Goal: Check status: Check status

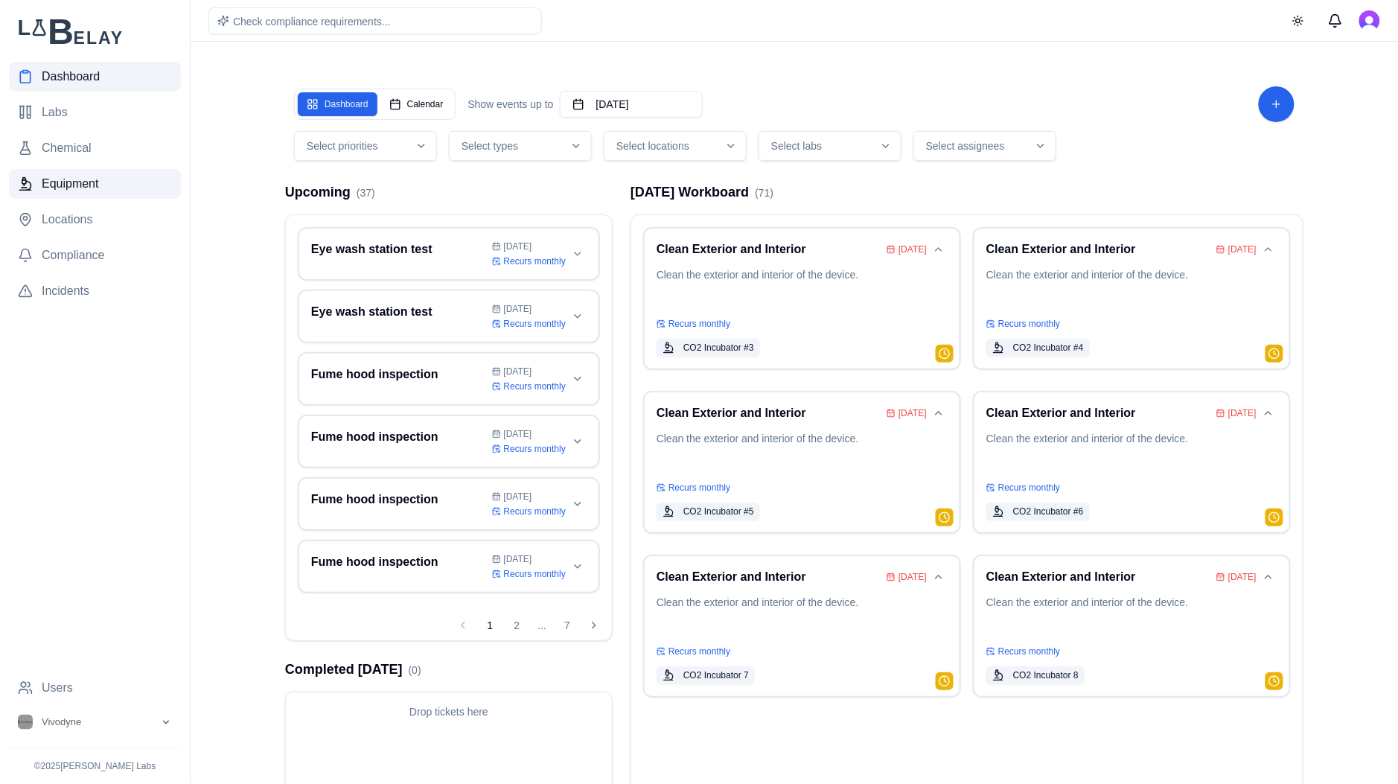
click at [71, 182] on span "Equipment" at bounding box center [70, 184] width 57 height 18
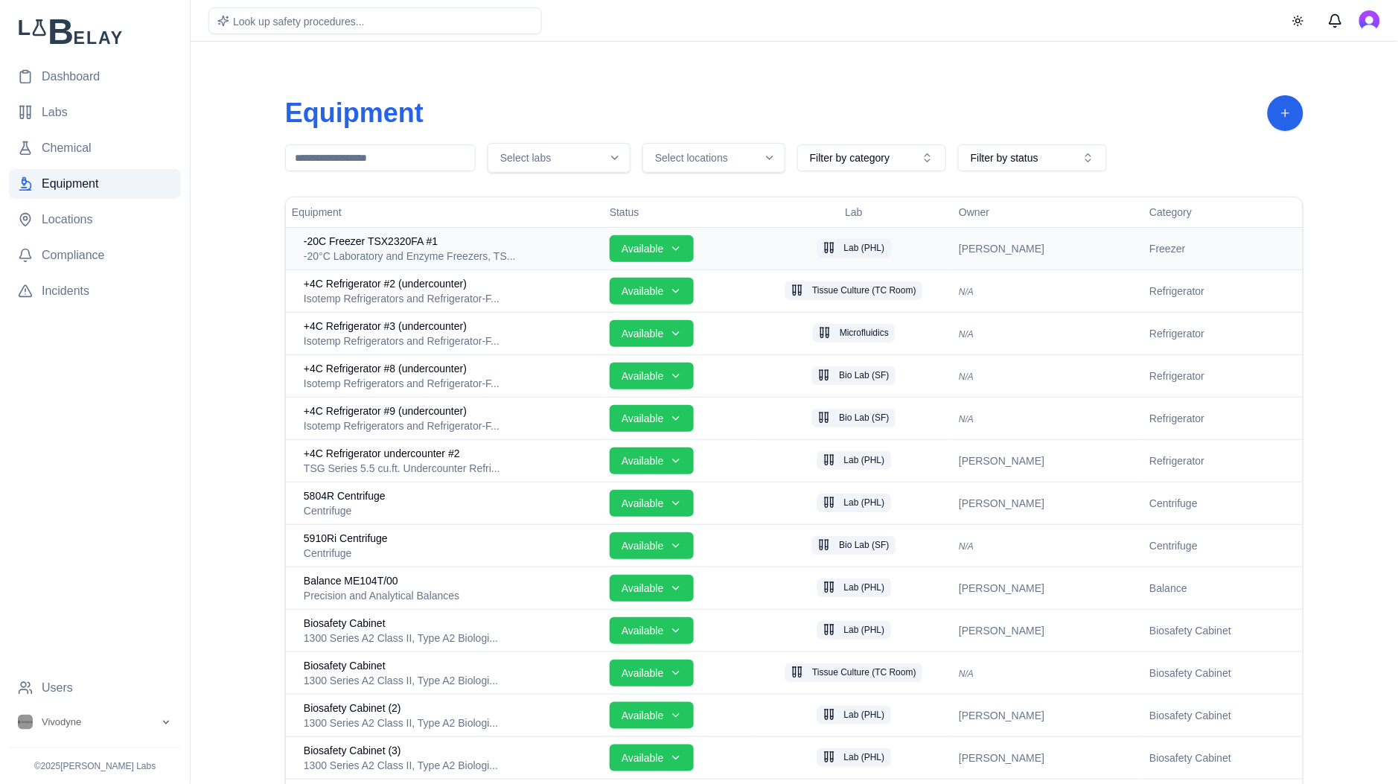
click at [394, 234] on span "-20C Freezer TSX2320FA #1" at bounding box center [371, 241] width 134 height 15
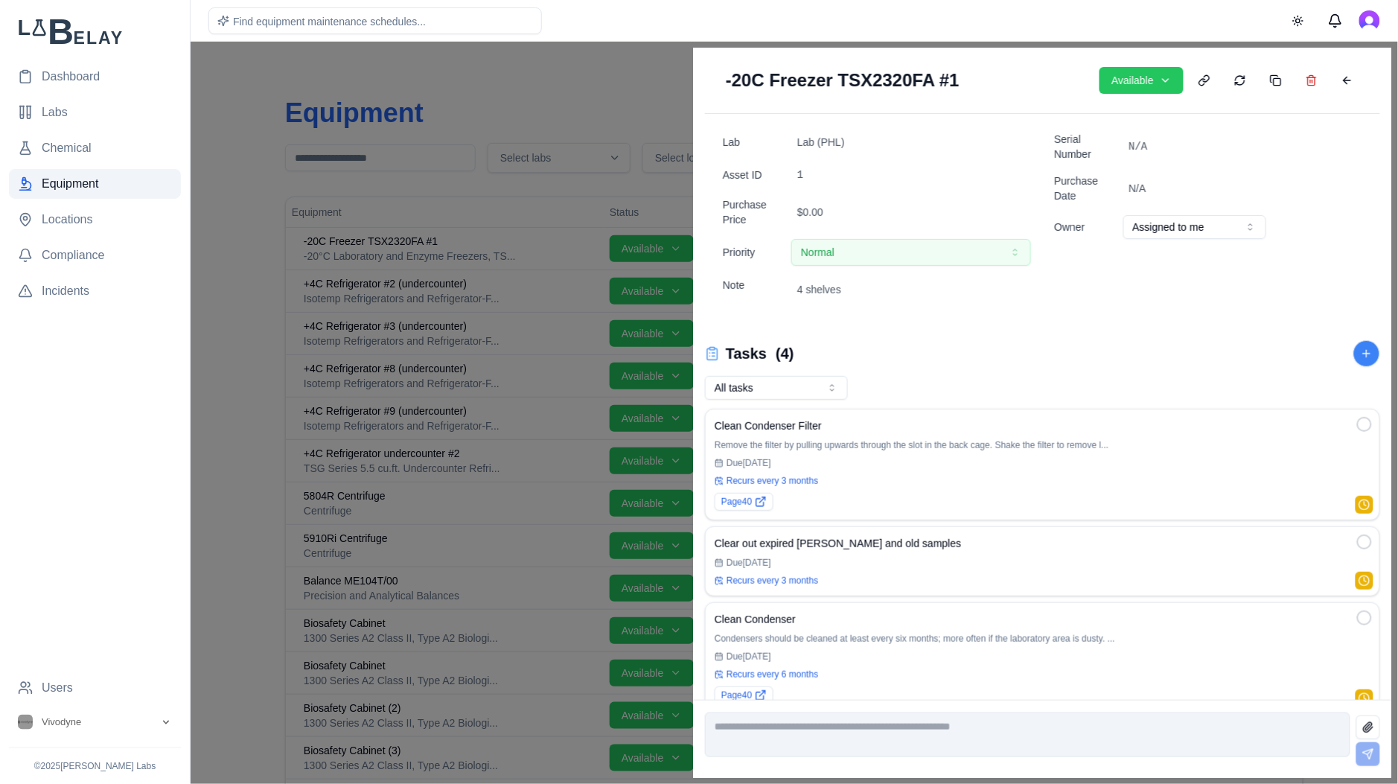
drag, startPoint x: 1327, startPoint y: 83, endPoint x: 1321, endPoint y: 92, distance: 10.7
click at [1332, 82] on button at bounding box center [1347, 80] width 30 height 24
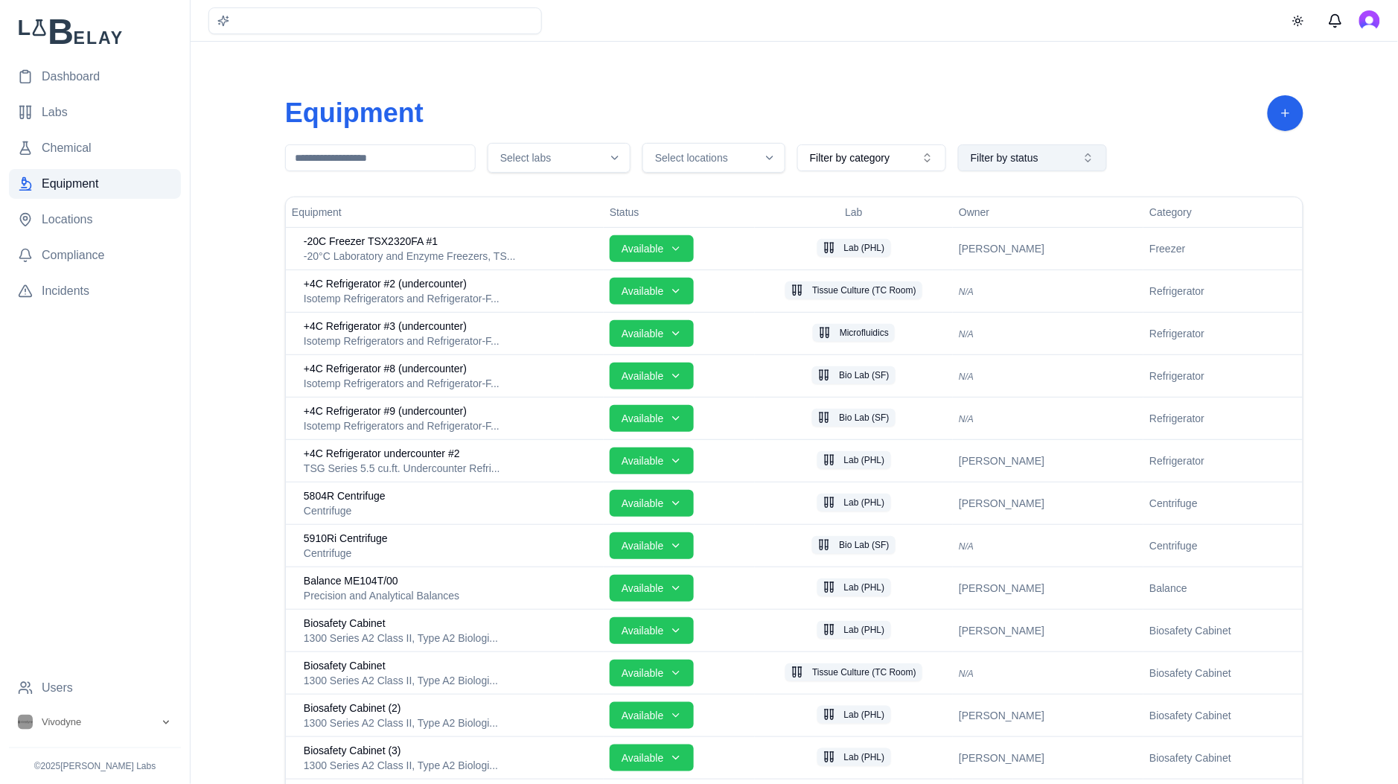
click at [1067, 154] on button "Filter by status" at bounding box center [1032, 157] width 149 height 27
click at [752, 153] on div "Select locations" at bounding box center [713, 157] width 135 height 15
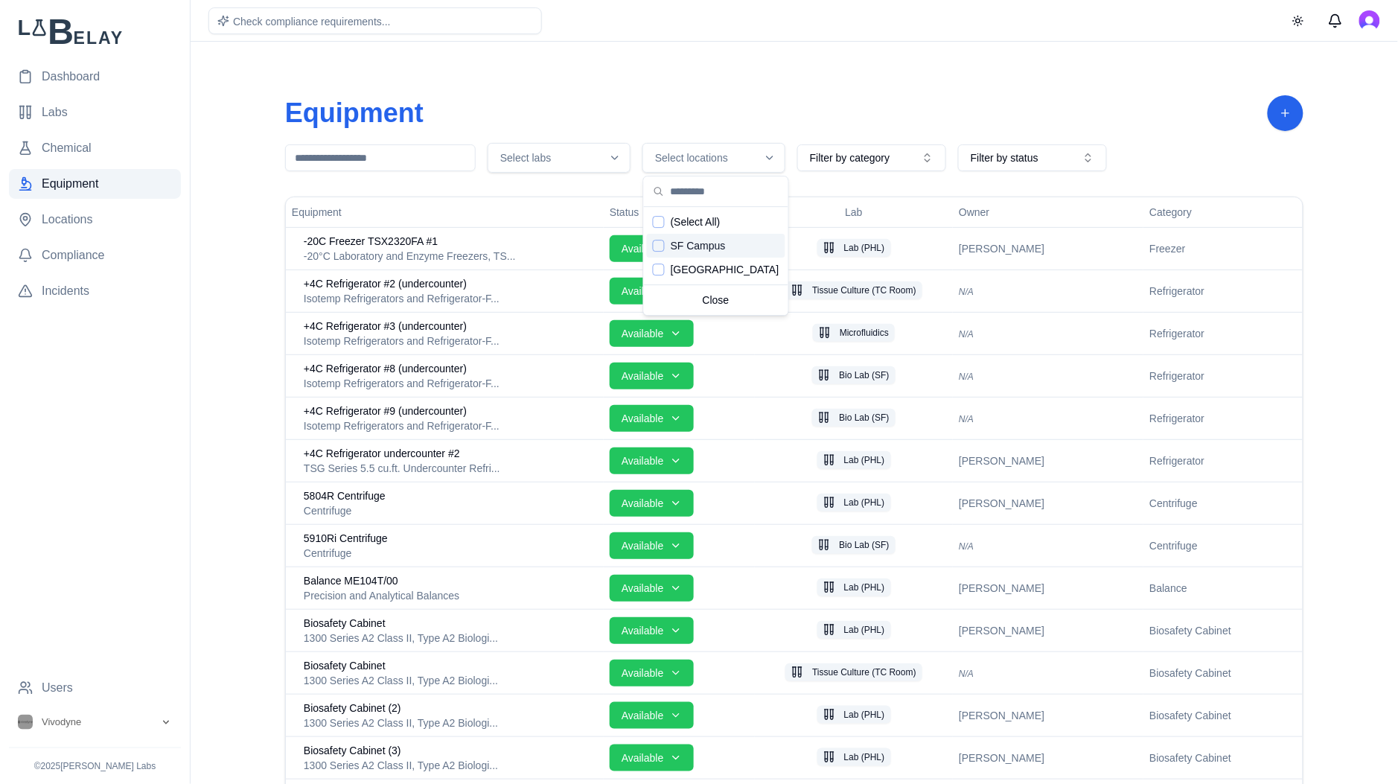
click at [697, 250] on span "SF Campus" at bounding box center [698, 245] width 55 height 15
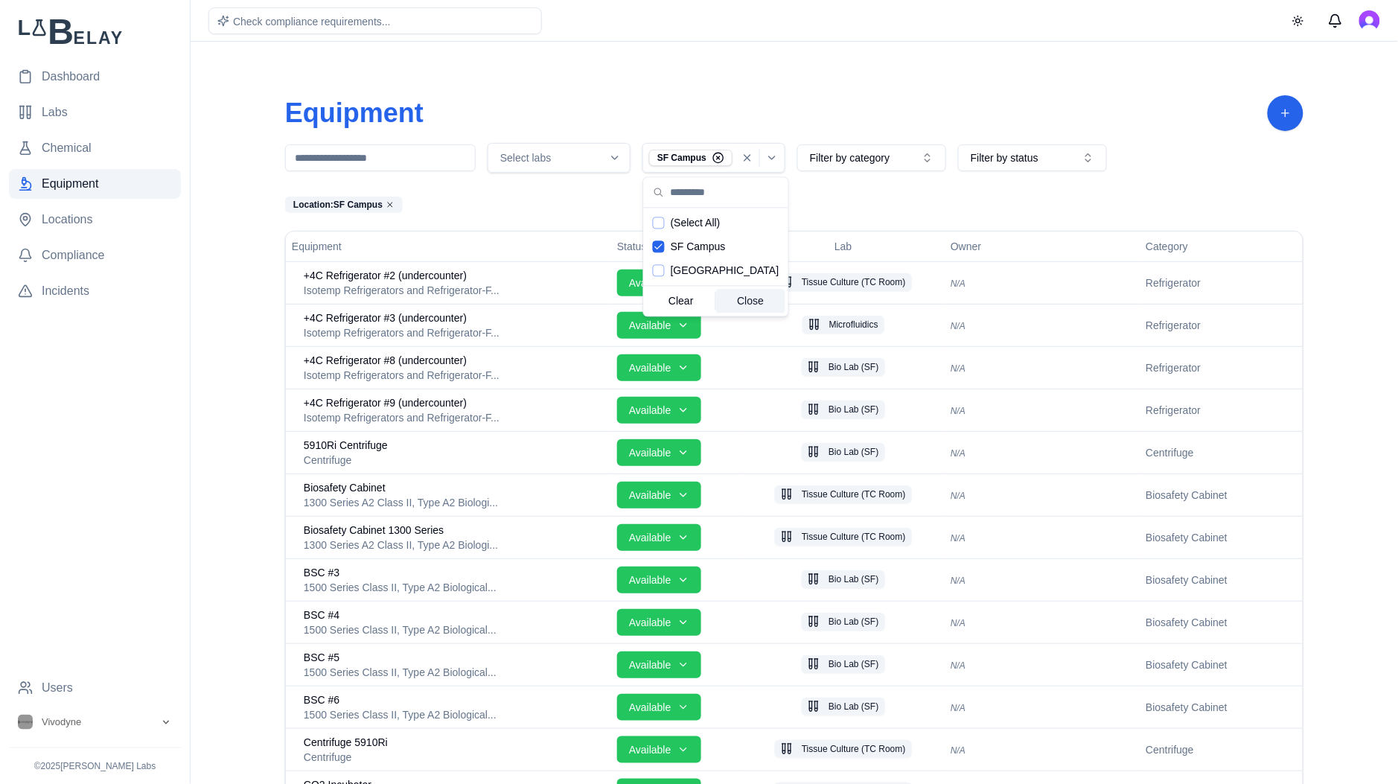
click at [740, 307] on div "Close" at bounding box center [750, 302] width 68 height 24
